Goal: Task Accomplishment & Management: Complete application form

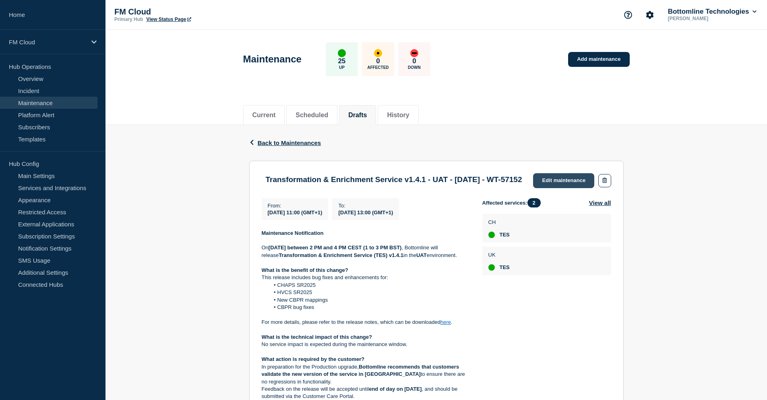
click at [562, 182] on link "Edit maintenance" at bounding box center [563, 180] width 61 height 15
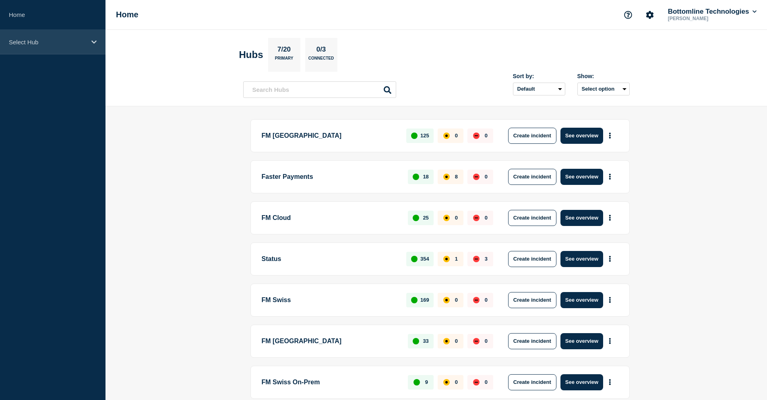
click at [58, 39] on p "Select Hub" at bounding box center [47, 42] width 77 height 7
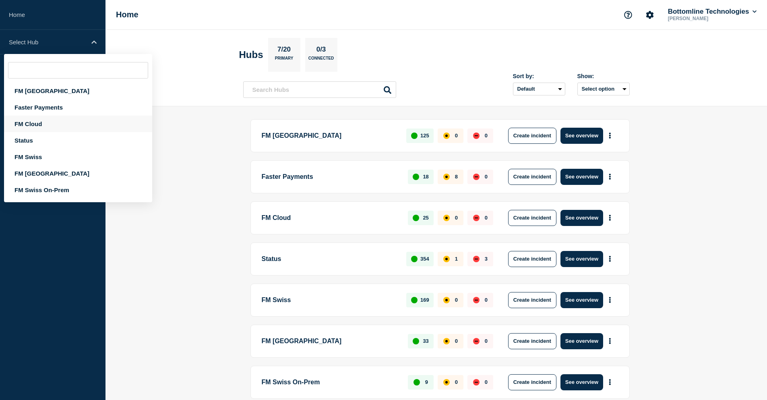
click at [44, 124] on div "FM Cloud" at bounding box center [78, 124] width 148 height 17
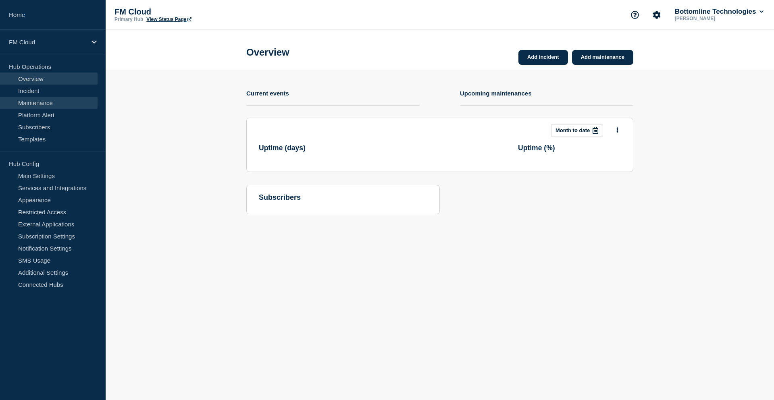
click at [44, 104] on link "Maintenance" at bounding box center [48, 103] width 97 height 12
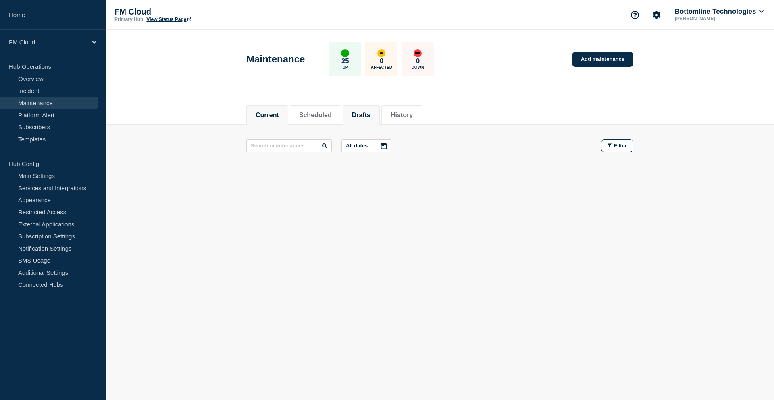
click at [368, 109] on li "Drafts" at bounding box center [360, 115] width 37 height 20
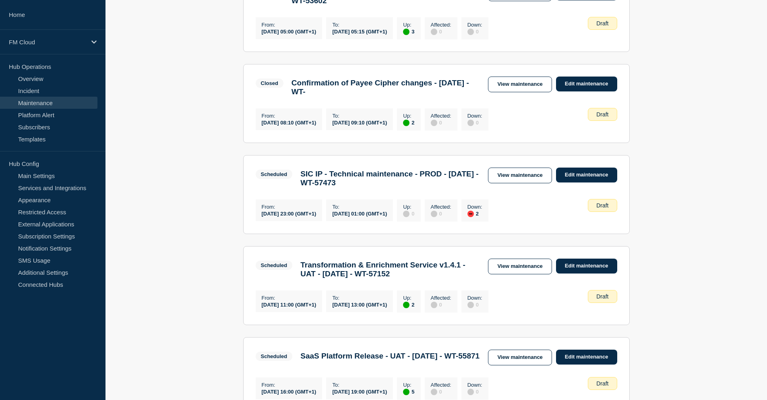
scroll to position [201, 0]
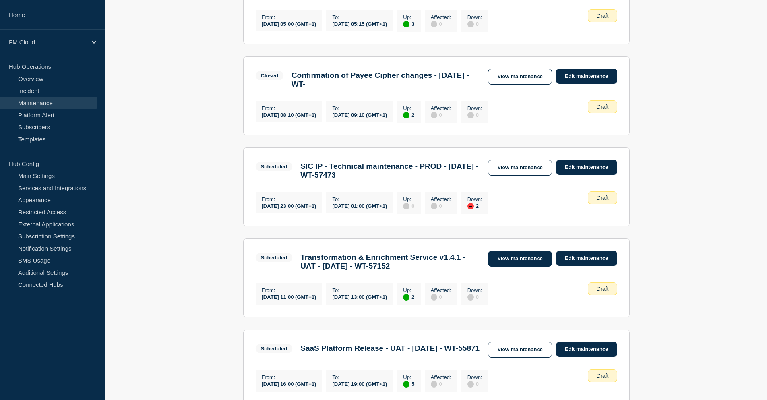
click at [527, 267] on link "View maintenance" at bounding box center [520, 259] width 64 height 16
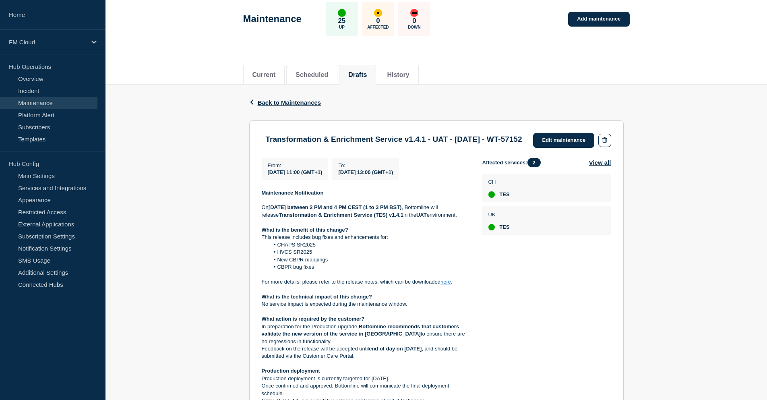
scroll to position [81, 0]
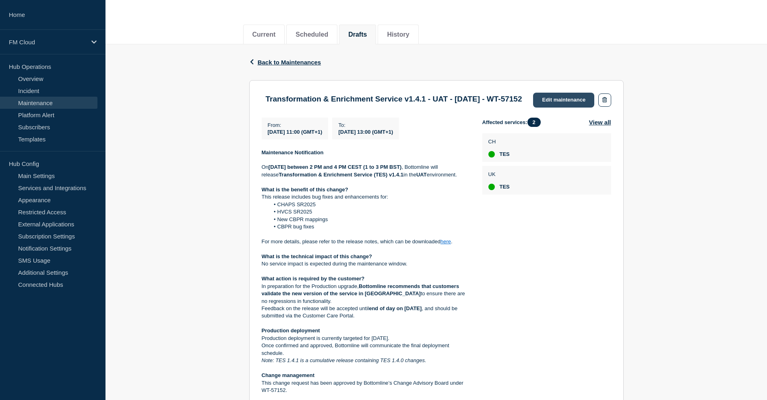
click at [555, 103] on link "Edit maintenance" at bounding box center [563, 100] width 61 height 15
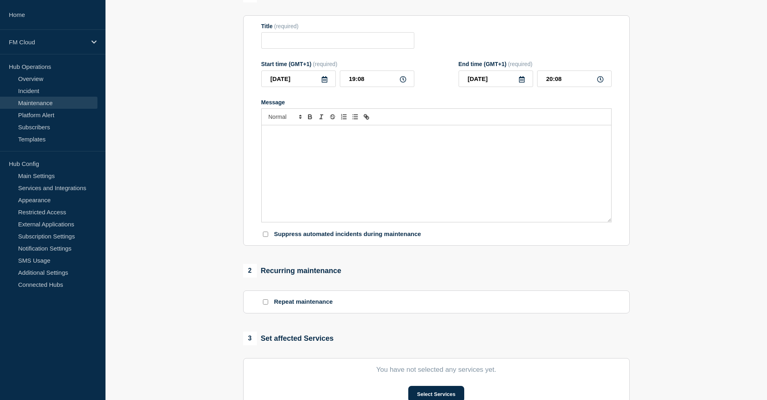
type input "Transformation & Enrichment Service v1.4.1 - UAT - [DATE] - WT-57152"
type input "[DATE]"
type input "11:00"
type input "[DATE]"
type input "13:00"
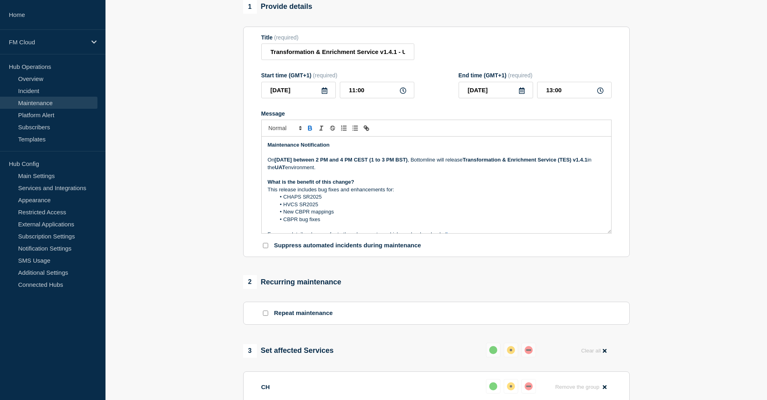
click at [395, 171] on p "[DATE][DATE] between 2 PM and 4 PM CEST (1 to 3 PM BST) , Bottomline will relea…" at bounding box center [437, 163] width 338 height 15
click at [353, 94] on input "11:00" at bounding box center [377, 90] width 75 height 17
type input "13:00"
type input "15:00"
click at [446, 190] on p "This release includes bug fixes and enhancements for:" at bounding box center [437, 189] width 338 height 7
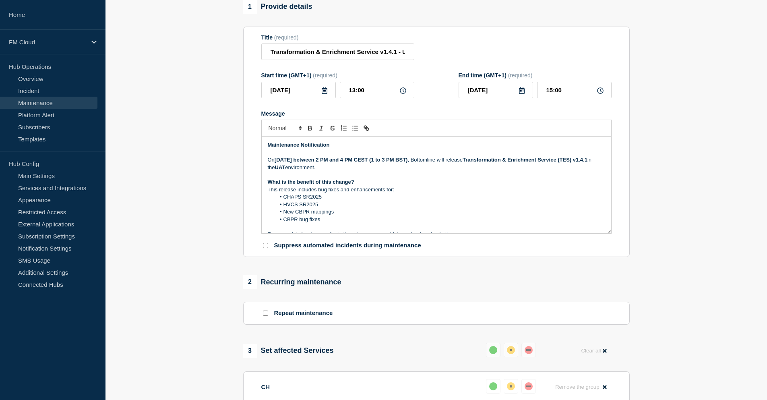
click at [360, 163] on strong "[DATE] between 2 PM and 4 PM CEST (1 to 3 PM BST)" at bounding box center [341, 160] width 133 height 6
click at [420, 163] on strong "[DATE] between 14:00 and 16:00 PM CEST (1 to 3 PM BST)" at bounding box center [347, 160] width 145 height 6
click at [377, 199] on li "CHAPS SR2025" at bounding box center [441, 196] width 330 height 7
click at [355, 162] on strong "[DATE] between 14:00 and 16:00 PM CEST (13:00 to 15:00 PM BST)" at bounding box center [358, 160] width 166 height 6
click at [406, 169] on p "[DATE][DATE] between 14:00 and 16:00 PM CEST (13:00 to 15:00 PM BST) , Bottomli…" at bounding box center [437, 163] width 338 height 15
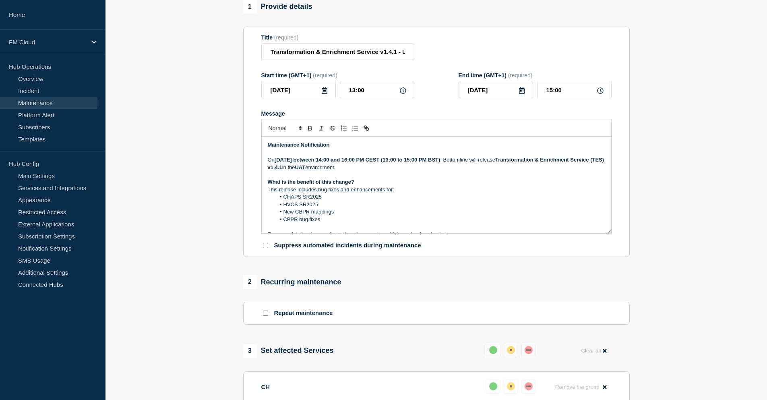
click at [523, 169] on p "[DATE][DATE] between 14:00 and 16:00 PM CEST (13:00 to 15:00 PM BST) , Bottomli…" at bounding box center [437, 163] width 338 height 15
click at [411, 176] on p "Message" at bounding box center [437, 174] width 338 height 7
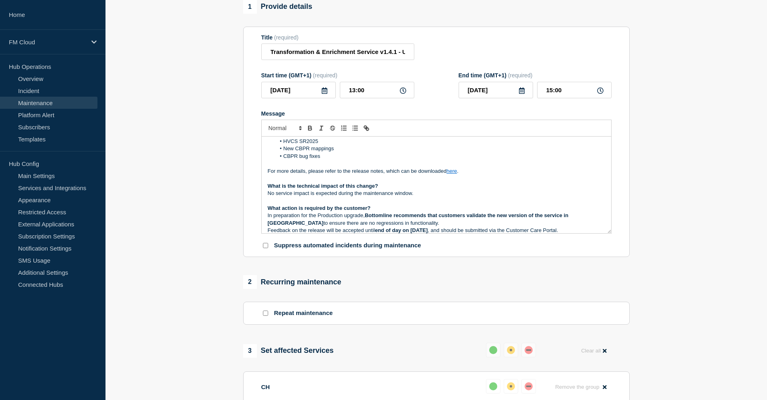
scroll to position [81, 0]
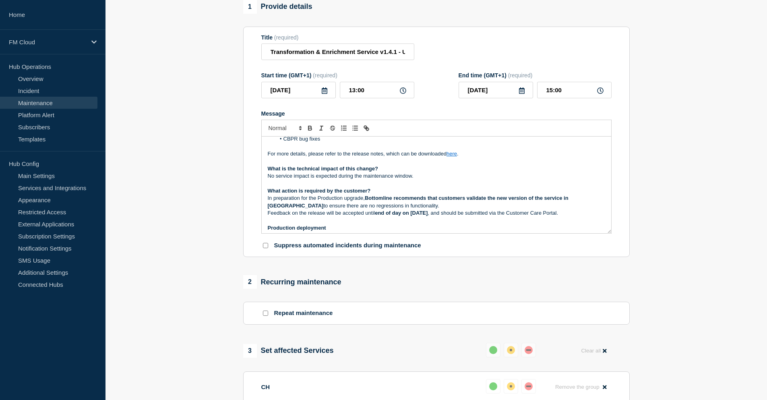
click at [461, 194] on p "What action is required by the customer?" at bounding box center [437, 190] width 338 height 7
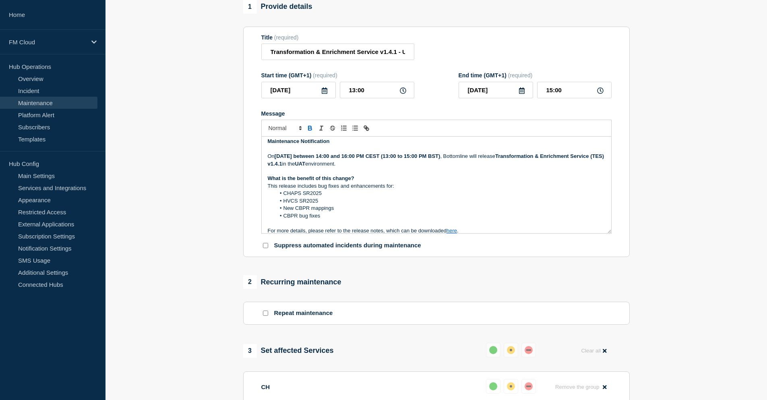
scroll to position [0, 0]
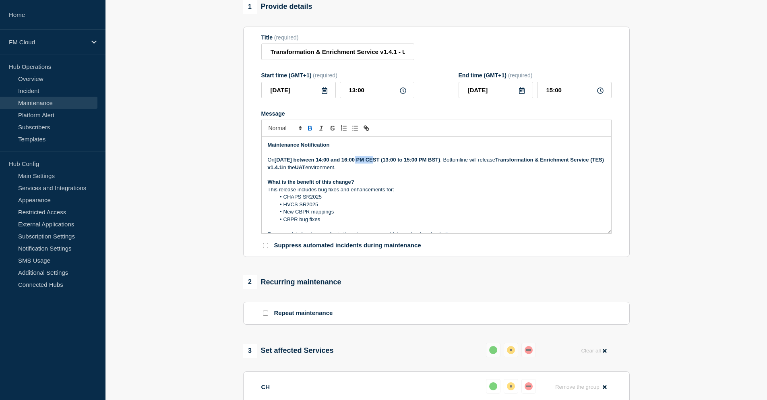
drag, startPoint x: 359, startPoint y: 162, endPoint x: 372, endPoint y: 162, distance: 13.3
click at [372, 162] on strong "[DATE] between 14:00 and 16:00 PM CEST (13:00 to 15:00 PM BST)" at bounding box center [358, 160] width 166 height 6
click at [294, 156] on p "Message" at bounding box center [437, 152] width 338 height 7
click at [308, 163] on strong "[DATE] between 14:00 and 16:00 PM CEST (13:00 to 15:00 PM BST)" at bounding box center [358, 160] width 166 height 6
click at [318, 163] on strong "[DATE] between 14:00 and 16:00 PM CEST (13:00 to 15:00 PM BST)" at bounding box center [358, 160] width 166 height 6
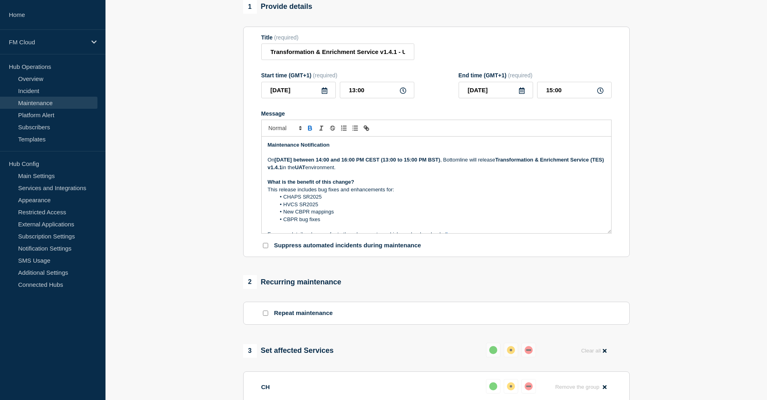
click at [313, 163] on strong "[DATE] between 14:00 and 16:00 PM CEST (13:00 to 15:00 PM BST)" at bounding box center [358, 160] width 166 height 6
click at [315, 163] on strong "[DATE] between 14:00 and 16:00 PM CEST (13:00 to 15:00 PM BST)" at bounding box center [358, 160] width 166 height 6
click at [432, 170] on p "[DATE][DATE] between 14:00 and 16:00 PM CEST (13:00 to 15:00 PM BST) , Bottomli…" at bounding box center [437, 163] width 338 height 15
click at [315, 163] on strong "[DATE] between 14:00 and 16:00 PM CEST (13:00 to 15:00 PM BST)" at bounding box center [358, 160] width 166 height 6
click at [431, 169] on p "[DATE][DATE] between 14:00 and 16:00 PM CEST (13:00 to 15:00 PM BST) , Bottomli…" at bounding box center [437, 163] width 338 height 15
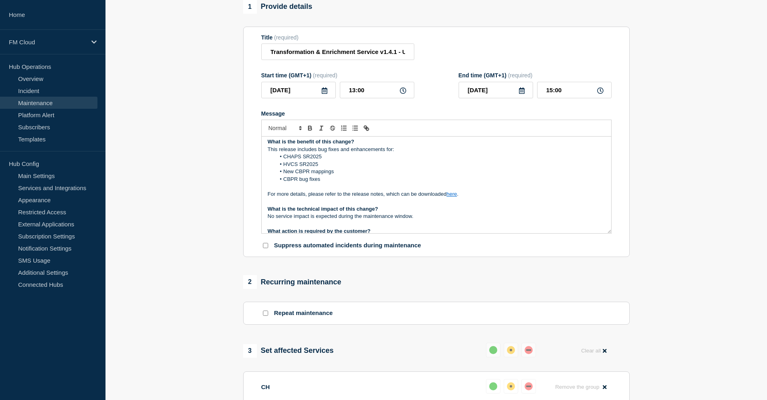
scroll to position [81, 0]
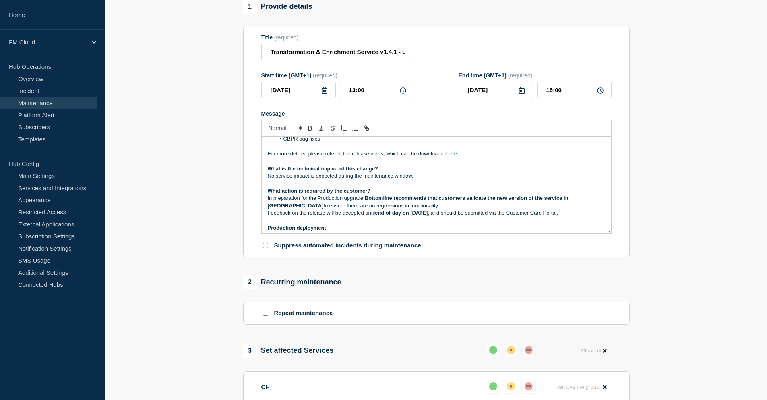
click at [415, 180] on p "No service impact is expected during the maintenance window." at bounding box center [437, 175] width 338 height 7
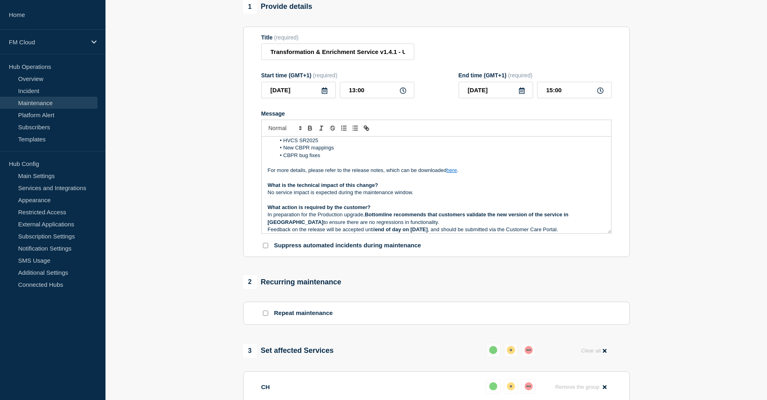
scroll to position [0, 0]
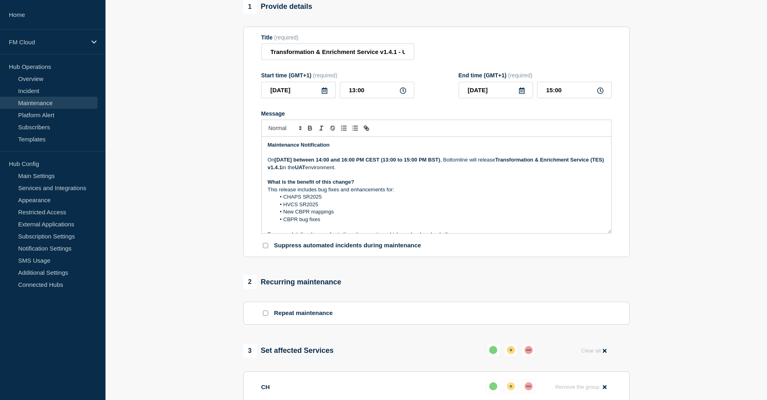
click at [338, 183] on strong "What is the benefit of this change?" at bounding box center [311, 182] width 87 height 6
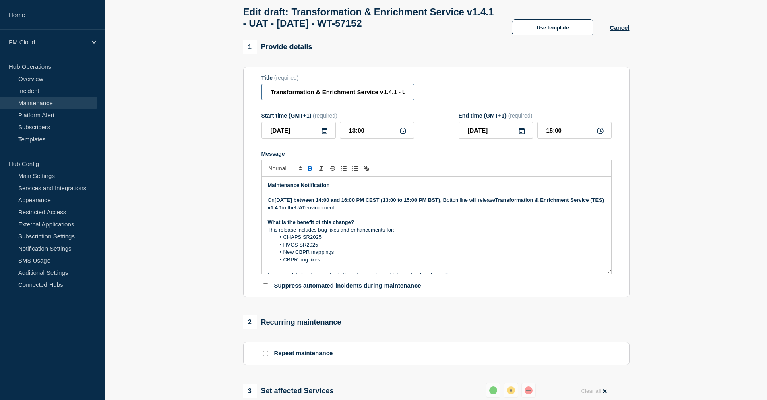
scroll to position [0, 85]
drag, startPoint x: 387, startPoint y: 99, endPoint x: 478, endPoint y: 97, distance: 90.7
click at [478, 97] on div "Title (required) Transformation & Enrichment Service v1.4.1 - UAT - [DATE] - WT…" at bounding box center [436, 88] width 351 height 26
click at [413, 226] on p "What is the benefit of this change?" at bounding box center [437, 222] width 338 height 7
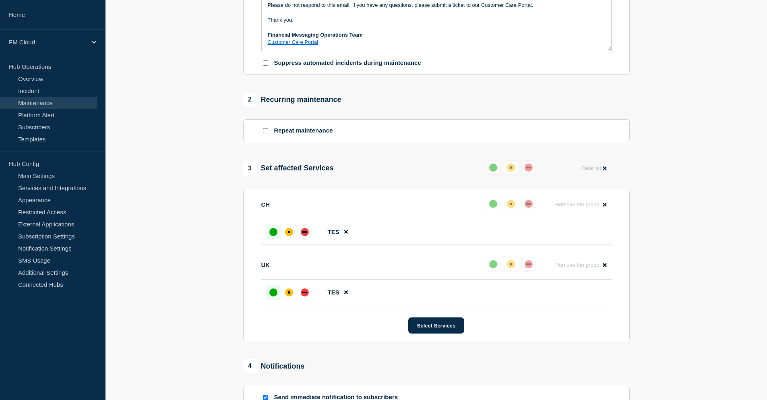
scroll to position [363, 0]
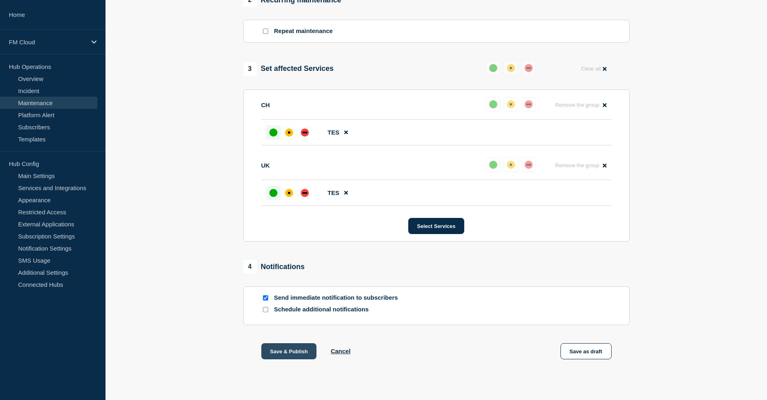
click at [287, 354] on button "Save & Publish" at bounding box center [289, 351] width 56 height 16
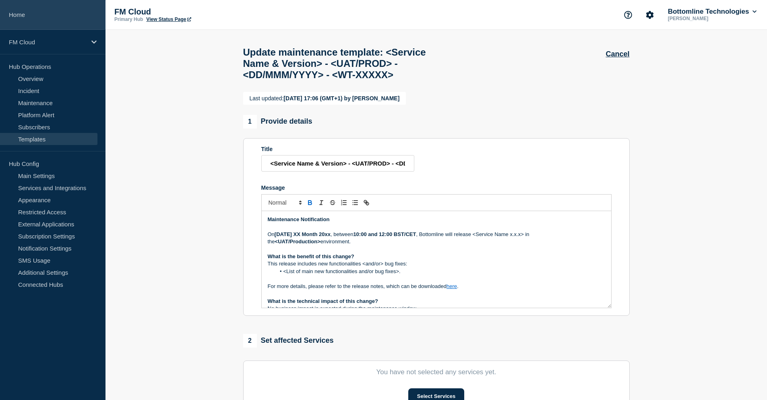
scroll to position [121, 0]
